Goal: Information Seeking & Learning: Learn about a topic

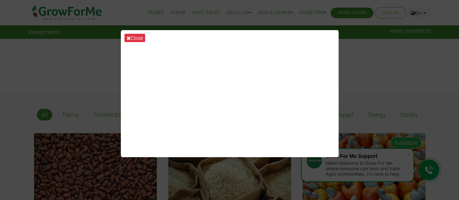
click at [109, 46] on div "Close" at bounding box center [229, 100] width 459 height 200
click at [137, 37] on button "Close" at bounding box center [134, 38] width 21 height 8
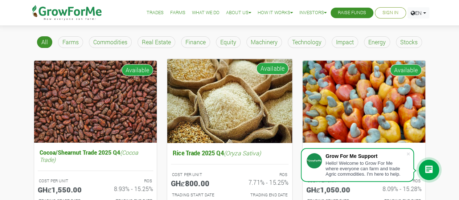
scroll to position [109, 0]
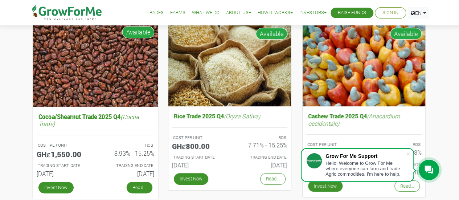
click at [140, 188] on link "Read..." at bounding box center [139, 187] width 26 height 12
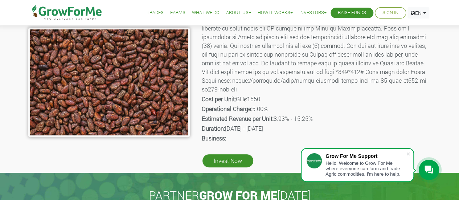
scroll to position [145, 0]
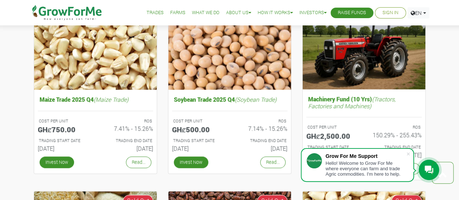
scroll to position [326, 0]
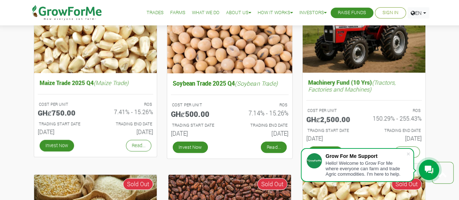
click at [273, 146] on link "Read..." at bounding box center [273, 147] width 26 height 12
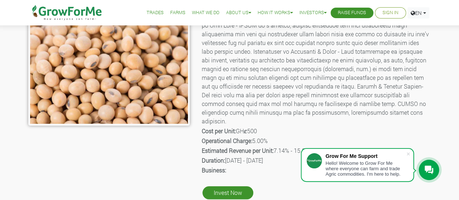
scroll to position [181, 0]
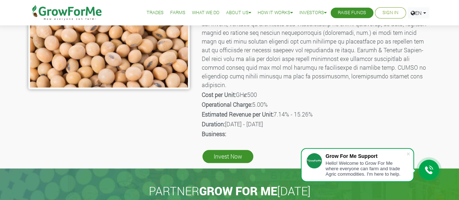
click at [353, 166] on div "Hello! Welcome to Grow For Me where everyone can farm and trade Agric commoditi…" at bounding box center [365, 168] width 80 height 16
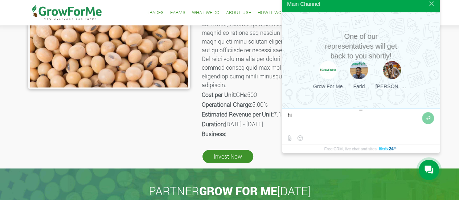
type textarea "hi"
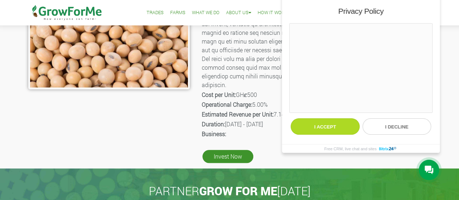
click at [334, 128] on button "I accept" at bounding box center [324, 126] width 69 height 16
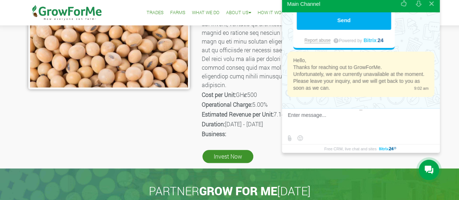
scroll to position [181, 0]
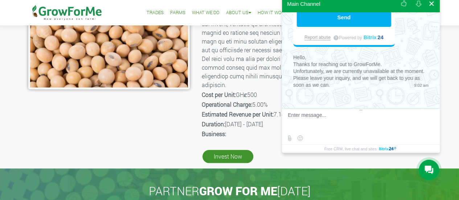
click at [432, 3] on button at bounding box center [430, 3] width 13 height 17
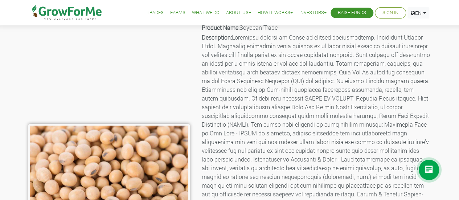
scroll to position [36, 0]
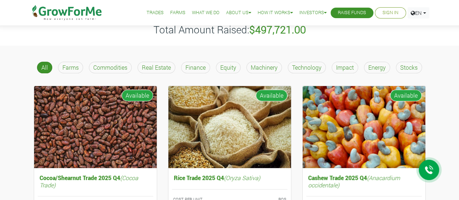
scroll to position [36, 0]
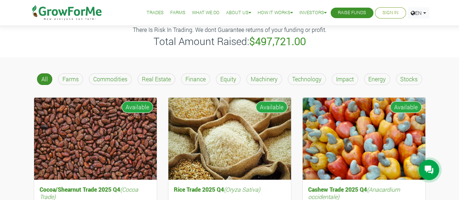
click at [77, 76] on p "Farms" at bounding box center [70, 79] width 16 height 9
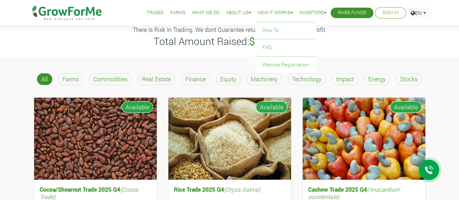
click at [265, 12] on link "How it Works" at bounding box center [274, 13] width 35 height 8
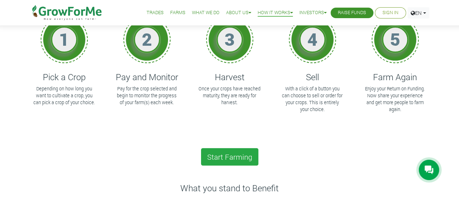
scroll to position [109, 0]
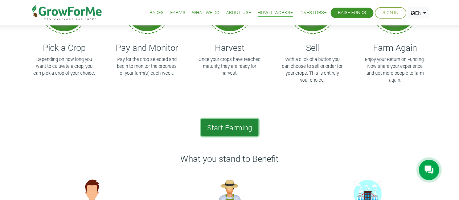
click at [242, 128] on link "Start Farming" at bounding box center [229, 127] width 57 height 17
